Goal: Task Accomplishment & Management: Manage account settings

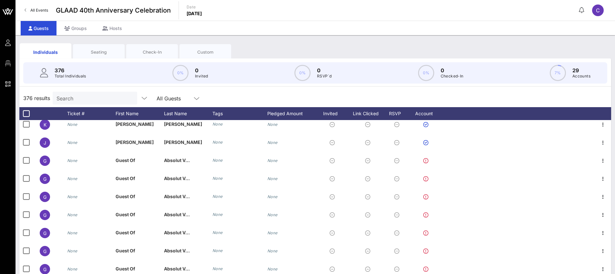
scroll to position [964, 0]
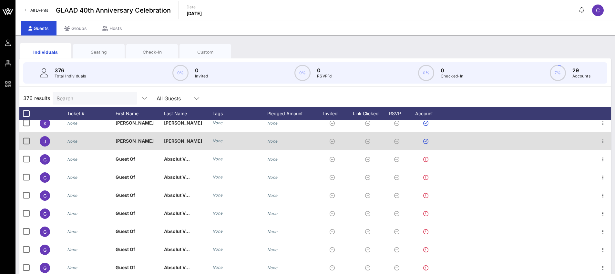
click at [122, 140] on span "[PERSON_NAME]" at bounding box center [135, 140] width 38 height 5
click at [600, 142] on icon "button" at bounding box center [603, 142] width 8 height 8
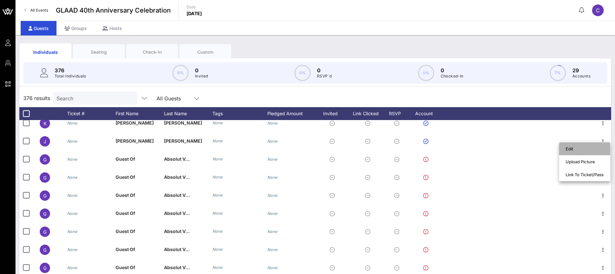
click at [597, 146] on div "Edit" at bounding box center [585, 148] width 38 height 5
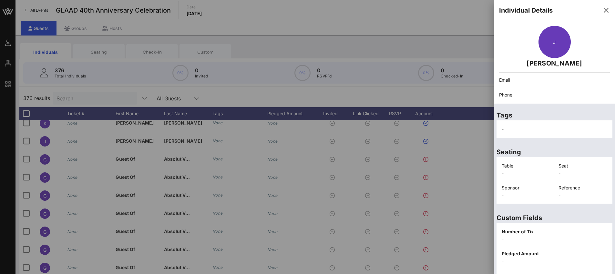
click at [531, 82] on p "Email" at bounding box center [554, 80] width 111 height 7
click at [540, 60] on p "[PERSON_NAME]" at bounding box center [554, 63] width 111 height 10
click at [539, 61] on p "[PERSON_NAME]" at bounding box center [554, 63] width 111 height 10
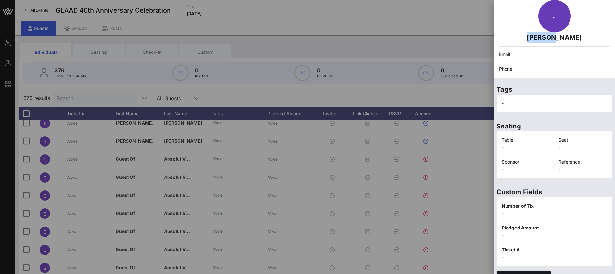
scroll to position [0, 0]
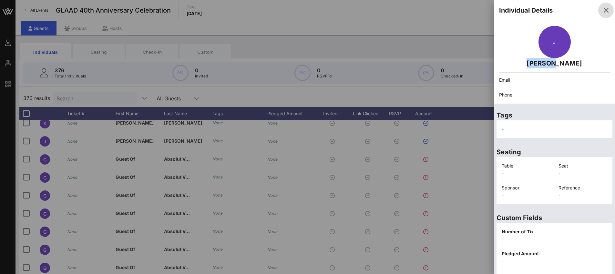
click at [605, 11] on span "button" at bounding box center [605, 10] width 15 height 8
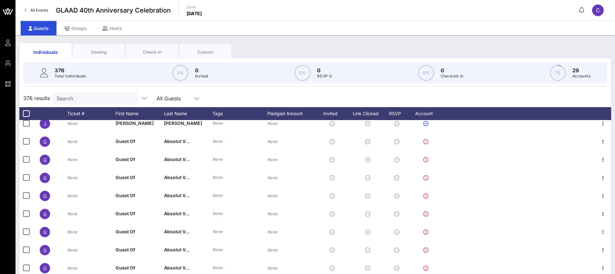
scroll to position [983, 0]
click at [564, 71] on circle at bounding box center [557, 73] width 15 height 15
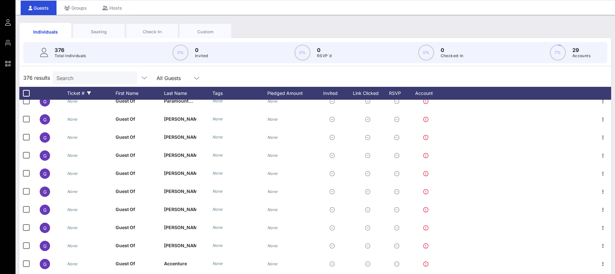
scroll to position [4406, 0]
